Goal: Information Seeking & Learning: Understand process/instructions

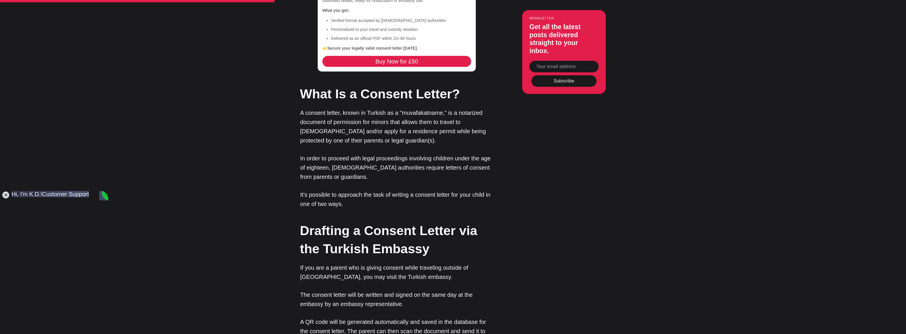
scroll to position [663, 0]
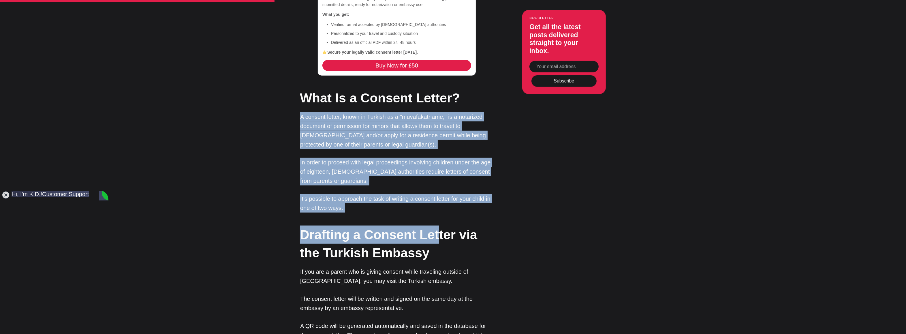
drag, startPoint x: 302, startPoint y: 83, endPoint x: 439, endPoint y: 183, distance: 169.9
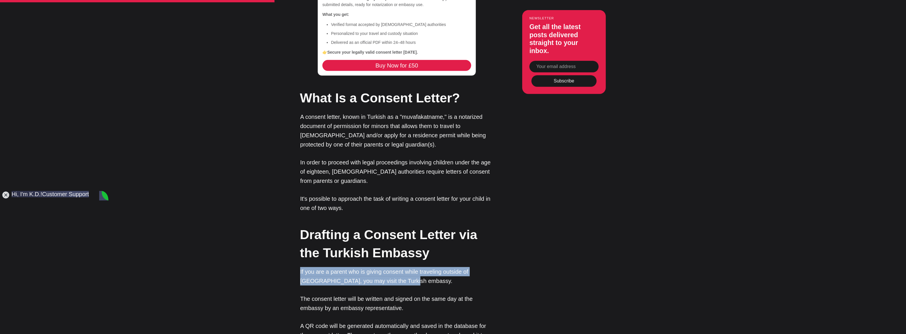
drag, startPoint x: 408, startPoint y: 247, endPoint x: 298, endPoint y: 241, distance: 110.0
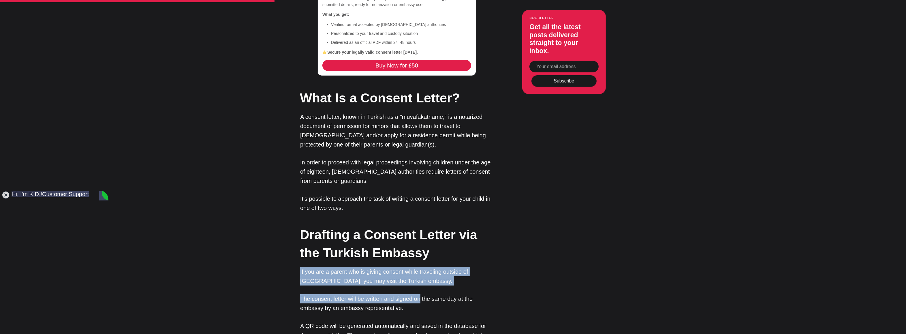
drag, startPoint x: 324, startPoint y: 242, endPoint x: 421, endPoint y: 253, distance: 97.2
drag, startPoint x: 410, startPoint y: 273, endPoint x: 303, endPoint y: 242, distance: 111.9
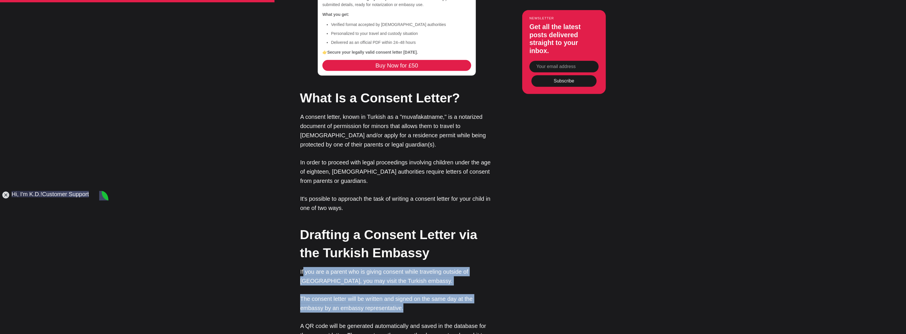
click at [304, 267] on p "If you are a parent who is giving consent while traveling outside of [GEOGRAPHI…" at bounding box center [396, 276] width 193 height 18
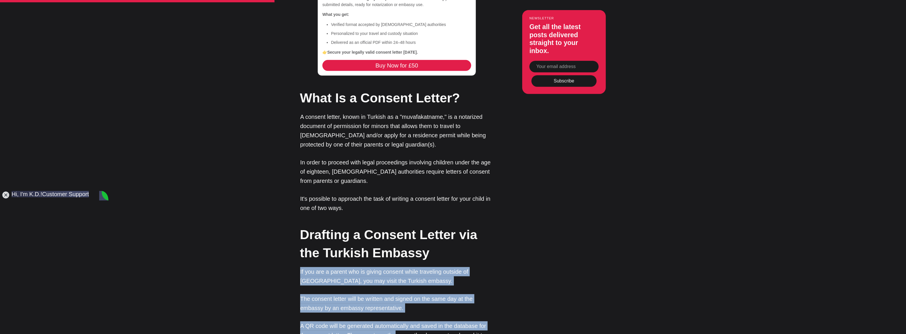
drag, startPoint x: 388, startPoint y: 305, endPoint x: 290, endPoint y: 232, distance: 121.7
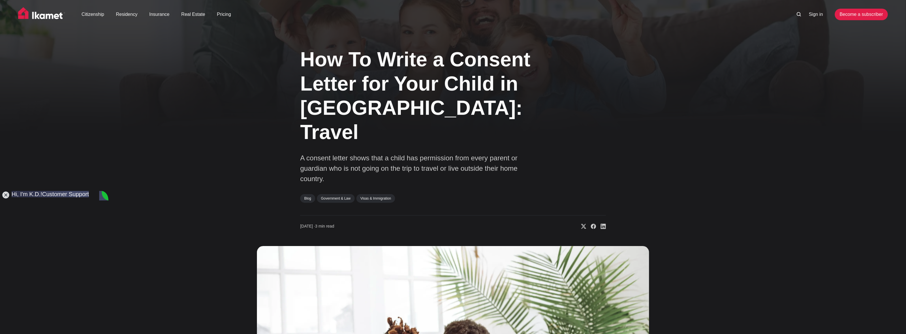
scroll to position [0, 0]
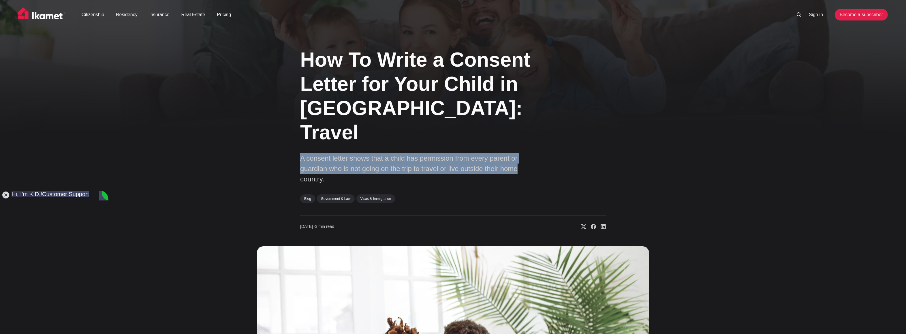
drag, startPoint x: 297, startPoint y: 132, endPoint x: 527, endPoint y: 148, distance: 230.7
click at [527, 148] on div "How To Write a Consent Letter for Your Child in [GEOGRAPHIC_DATA]: Travel A con…" at bounding box center [453, 260] width 483 height 438
click at [527, 153] on p "A consent letter shows that a child has permission from every parent or guardia…" at bounding box center [415, 168] width 231 height 31
drag, startPoint x: 523, startPoint y: 144, endPoint x: 310, endPoint y: 129, distance: 213.2
click at [310, 153] on p "A consent letter shows that a child has permission from every parent or guardia…" at bounding box center [415, 168] width 231 height 31
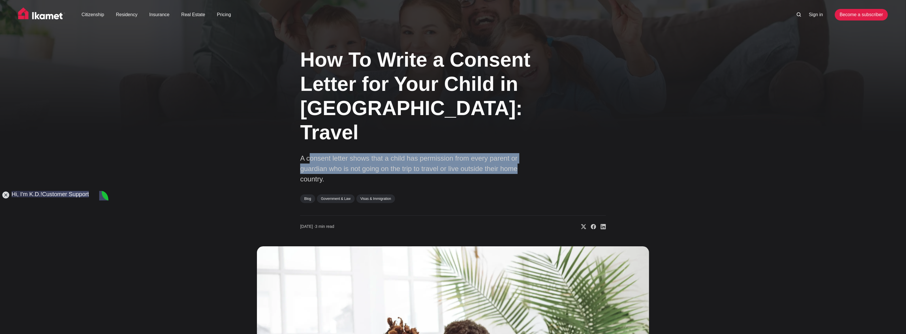
click at [310, 153] on p "A consent letter shows that a child has permission from every parent or guardia…" at bounding box center [415, 168] width 231 height 31
drag, startPoint x: 297, startPoint y: 131, endPoint x: 527, endPoint y: 143, distance: 231.1
click at [527, 143] on div "How To Write a Consent Letter for Your Child in [GEOGRAPHIC_DATA]: Travel A con…" at bounding box center [453, 260] width 483 height 438
click at [527, 153] on p "A consent letter shows that a child has permission from every parent or guardia…" at bounding box center [415, 168] width 231 height 31
drag, startPoint x: 523, startPoint y: 143, endPoint x: 291, endPoint y: 135, distance: 232.0
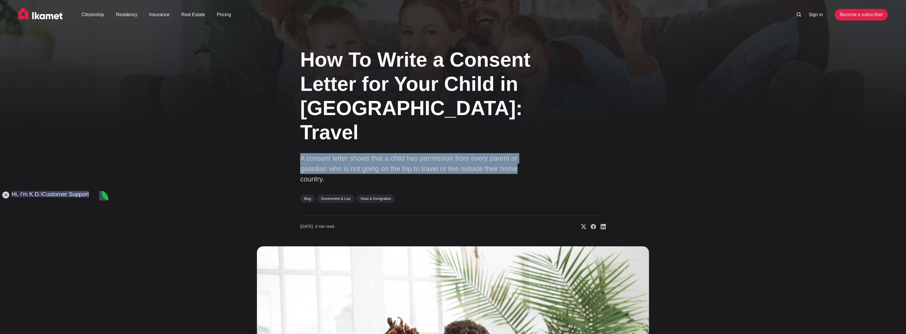
click at [291, 135] on div "How To Write a Consent Letter for Your Child in [GEOGRAPHIC_DATA]: Travel A con…" at bounding box center [453, 260] width 483 height 438
click at [294, 135] on div "How To Write a Consent Letter for Your Child in [GEOGRAPHIC_DATA]: Travel A con…" at bounding box center [453, 260] width 483 height 438
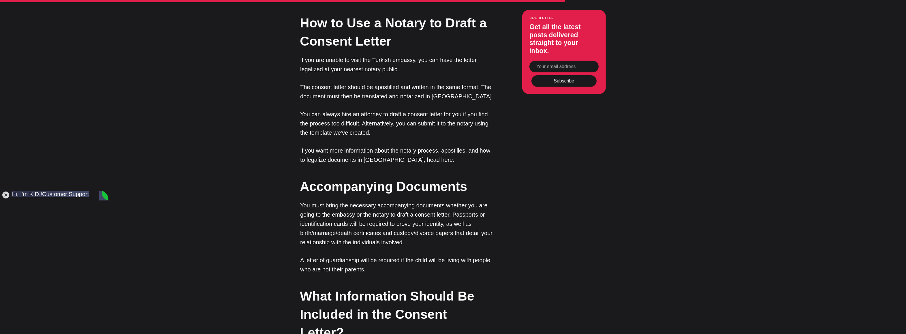
scroll to position [1125, 0]
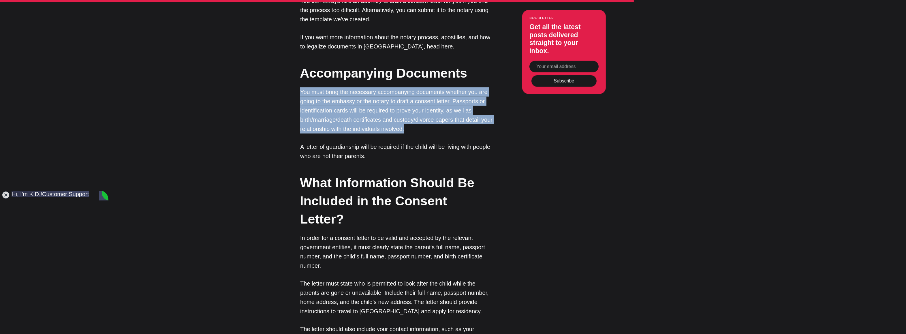
drag, startPoint x: 300, startPoint y: 57, endPoint x: 457, endPoint y: 100, distance: 163.0
click at [457, 100] on p "You must bring the necessary accompanying documents whether you are going to th…" at bounding box center [396, 110] width 193 height 46
drag, startPoint x: 447, startPoint y: 95, endPoint x: 299, endPoint y: 55, distance: 154.2
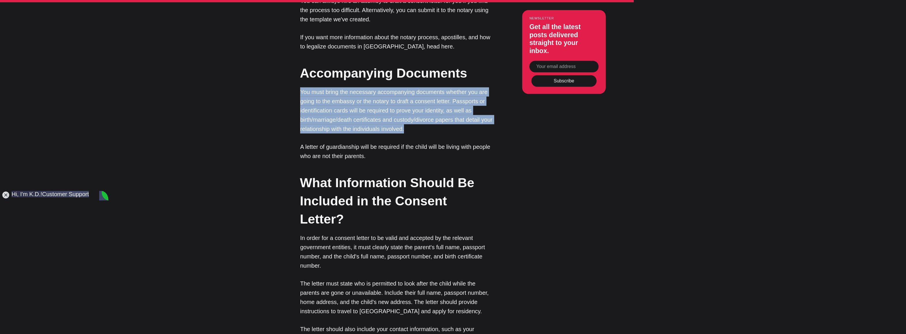
drag, startPoint x: 299, startPoint y: 55, endPoint x: 441, endPoint y: 94, distance: 147.9
click at [441, 94] on p "You must bring the necessary accompanying documents whether you are going to th…" at bounding box center [396, 110] width 193 height 46
drag, startPoint x: 441, startPoint y: 94, endPoint x: 299, endPoint y: 61, distance: 145.9
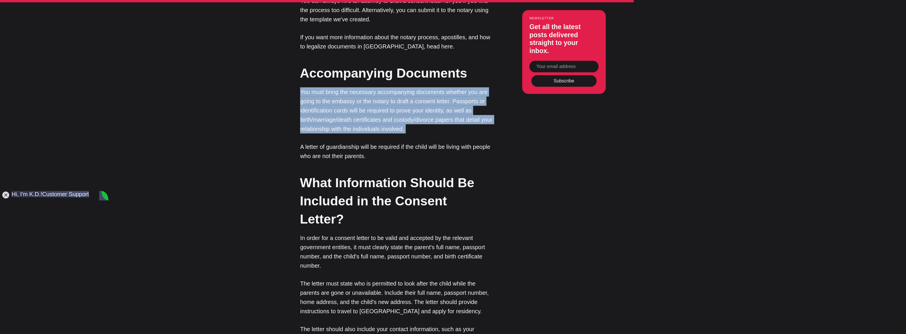
drag, startPoint x: 299, startPoint y: 61, endPoint x: 447, endPoint y: 94, distance: 151.0
click at [447, 94] on p "You must bring the necessary accompanying documents whether you are going to th…" at bounding box center [396, 110] width 193 height 46
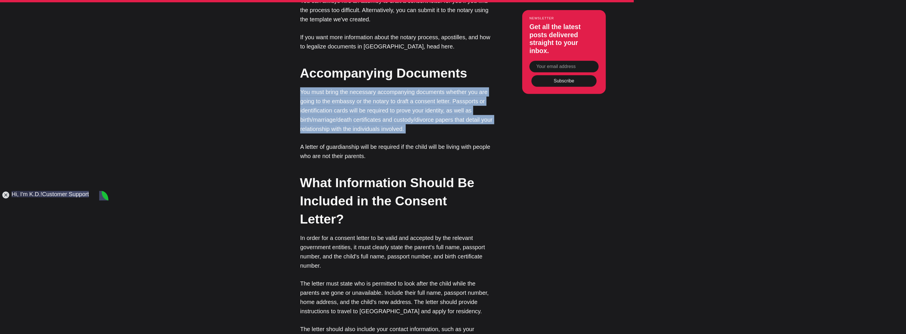
drag, startPoint x: 447, startPoint y: 94, endPoint x: 304, endPoint y: 59, distance: 146.8
click at [304, 87] on p "You must bring the necessary accompanying documents whether you are going to th…" at bounding box center [396, 110] width 193 height 46
drag, startPoint x: 304, startPoint y: 59, endPoint x: 435, endPoint y: 96, distance: 136.0
click at [435, 96] on p "You must bring the necessary accompanying documents whether you are going to th…" at bounding box center [396, 110] width 193 height 46
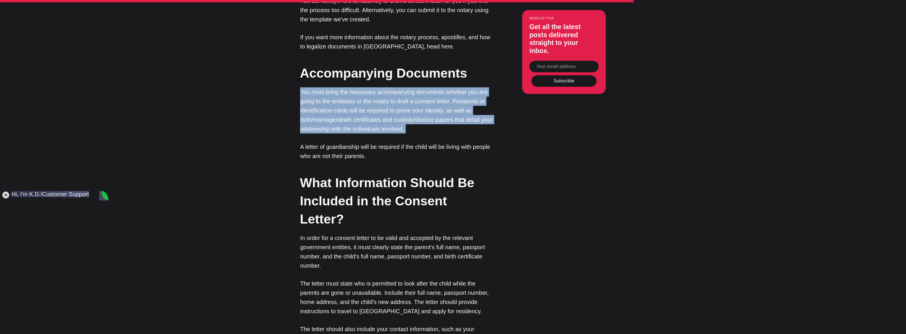
click at [435, 96] on p "You must bring the necessary accompanying documents whether you are going to th…" at bounding box center [396, 110] width 193 height 46
drag, startPoint x: 391, startPoint y: 89, endPoint x: 300, endPoint y: 56, distance: 97.2
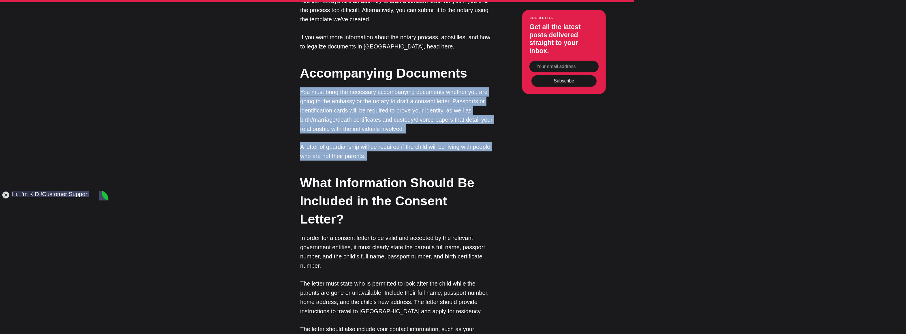
drag, startPoint x: 300, startPoint y: 56, endPoint x: 404, endPoint y: 122, distance: 123.0
click at [404, 142] on p "A letter of guardianship will be required if the child will be living with peop…" at bounding box center [396, 151] width 193 height 18
drag, startPoint x: 404, startPoint y: 122, endPoint x: 295, endPoint y: 61, distance: 124.5
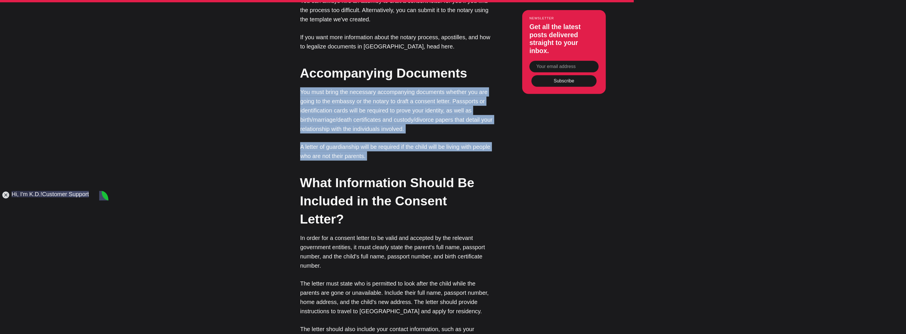
drag, startPoint x: 295, startPoint y: 61, endPoint x: 410, endPoint y: 126, distance: 132.3
click at [410, 142] on p "A letter of guardianship will be required if the child will be living with peop…" at bounding box center [396, 151] width 193 height 18
drag, startPoint x: 402, startPoint y: 122, endPoint x: 295, endPoint y: 61, distance: 123.0
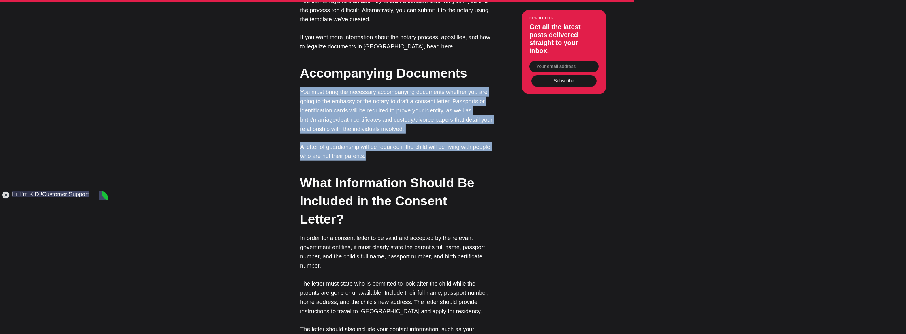
drag, startPoint x: 295, startPoint y: 61, endPoint x: 412, endPoint y: 125, distance: 132.9
click at [412, 142] on p "A letter of guardianship will be required if the child will be living with peop…" at bounding box center [396, 151] width 193 height 18
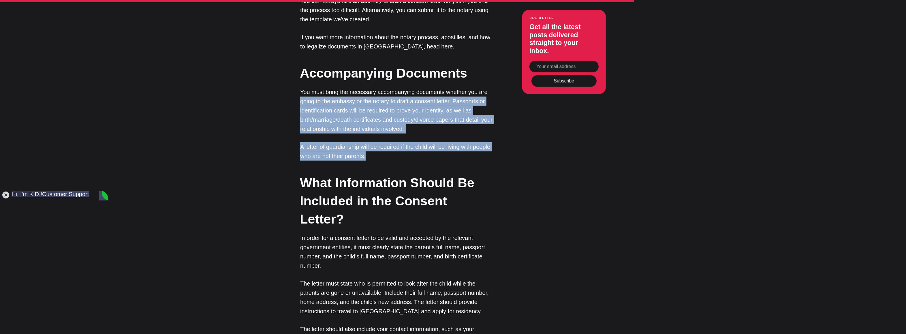
drag, startPoint x: 364, startPoint y: 110, endPoint x: 292, endPoint y: 64, distance: 85.1
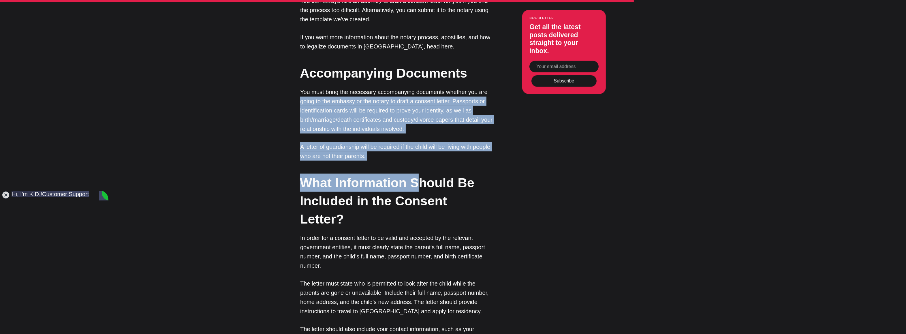
drag, startPoint x: 342, startPoint y: 83, endPoint x: 424, endPoint y: 129, distance: 94.1
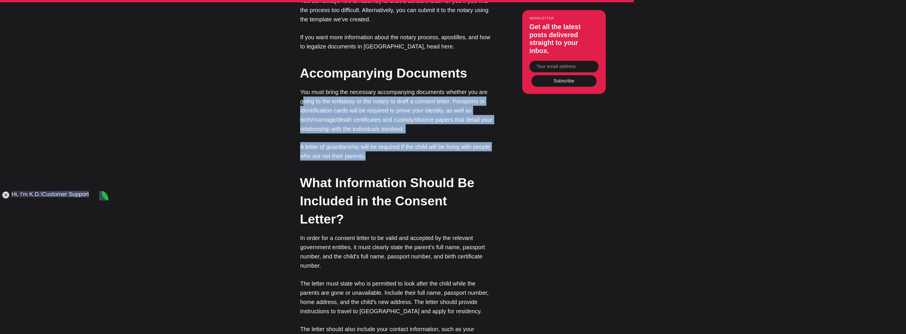
drag, startPoint x: 390, startPoint y: 116, endPoint x: 305, endPoint y: 71, distance: 96.0
click at [305, 87] on p "You must bring the necessary accompanying documents whether you are going to th…" at bounding box center [396, 110] width 193 height 46
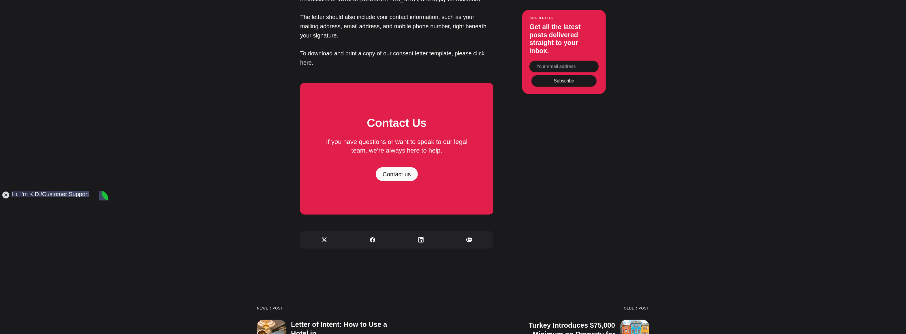
scroll to position [1529, 0]
